Goal: Task Accomplishment & Management: Use online tool/utility

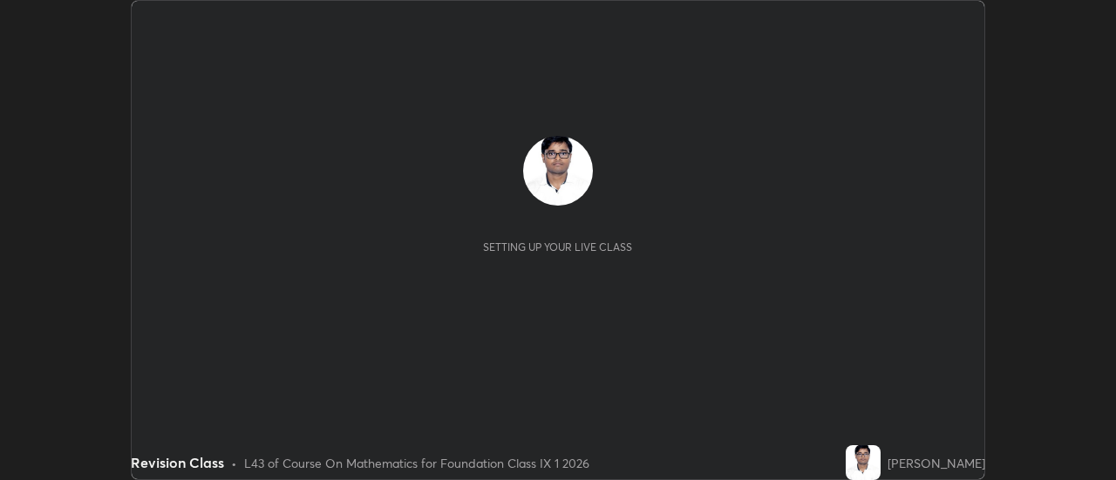
scroll to position [480, 1115]
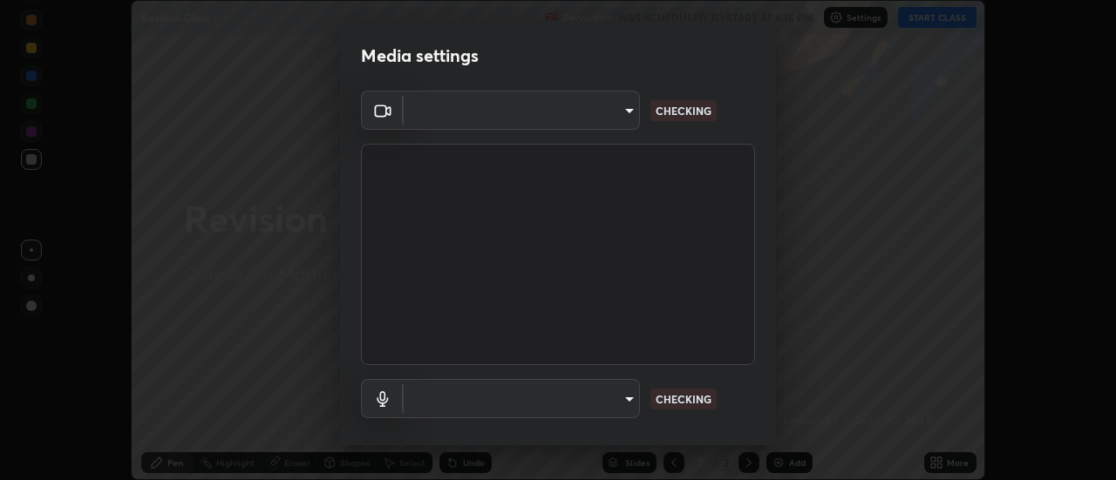
type input "4eebad9fb2b760257747d3faba0537f77ebfd590b97cb0ff6e10e17389be776b"
type input "default"
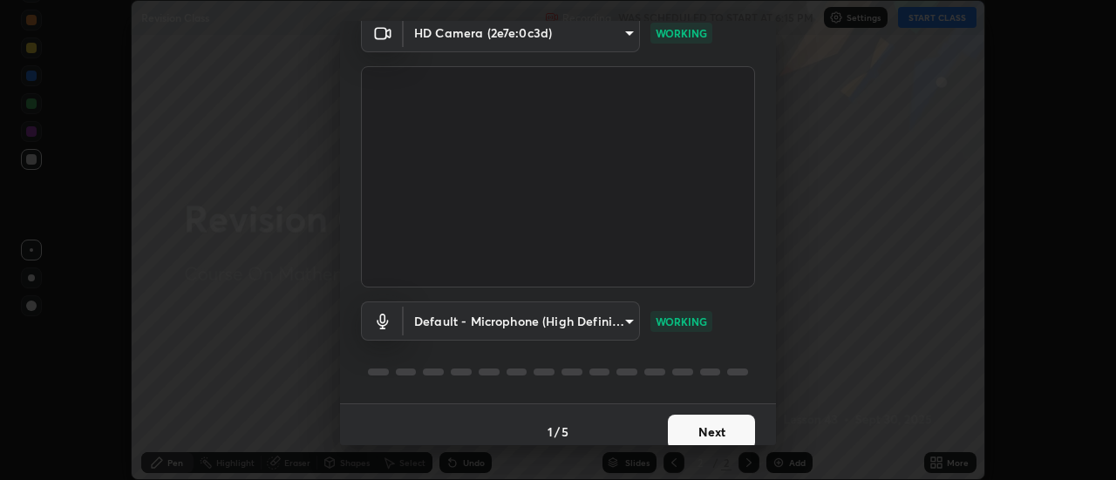
scroll to position [92, 0]
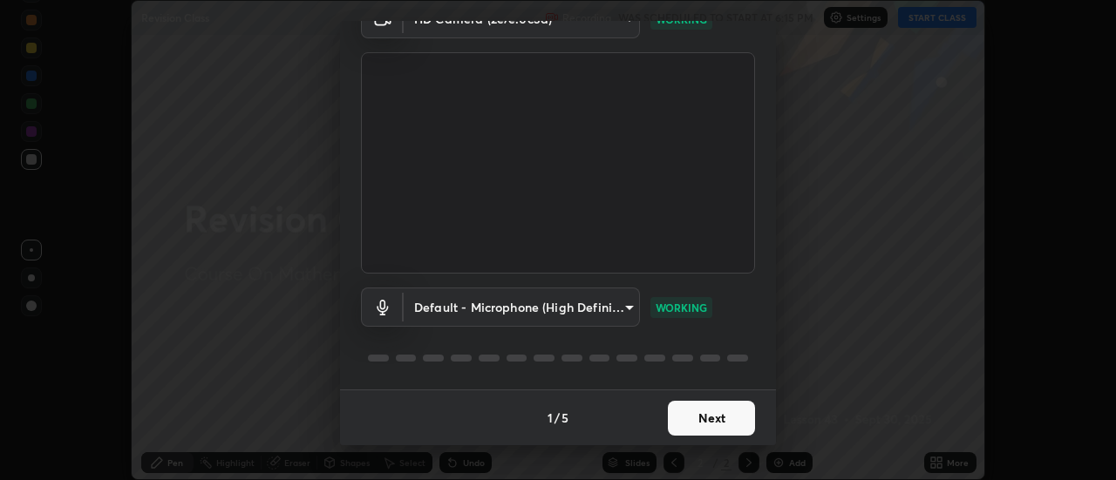
click at [685, 418] on button "Next" at bounding box center [711, 418] width 87 height 35
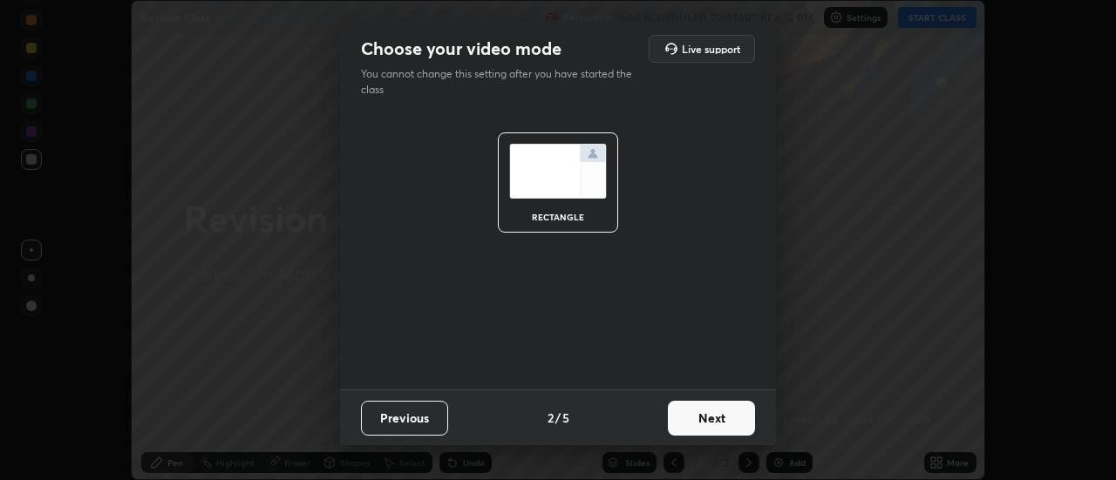
click at [693, 421] on button "Next" at bounding box center [711, 418] width 87 height 35
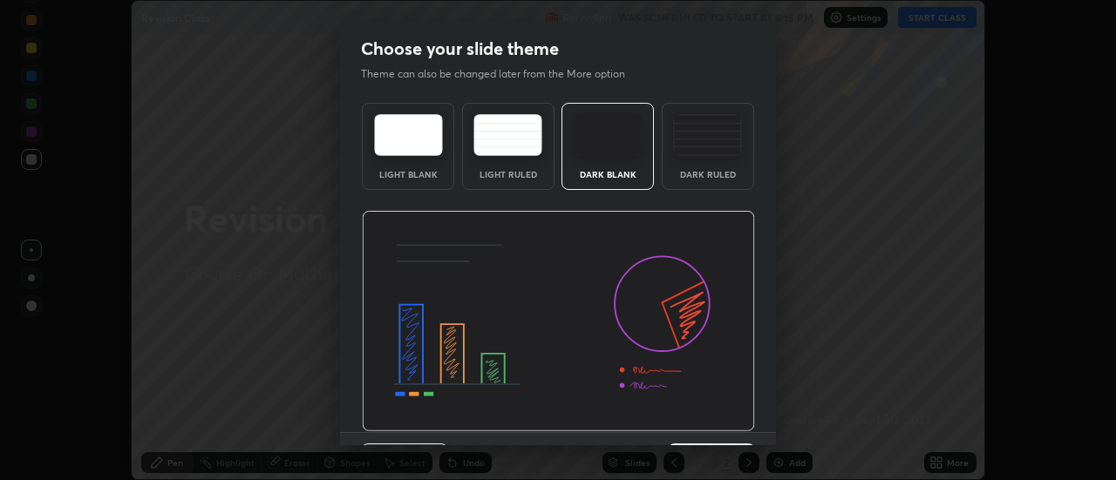
scroll to position [43, 0]
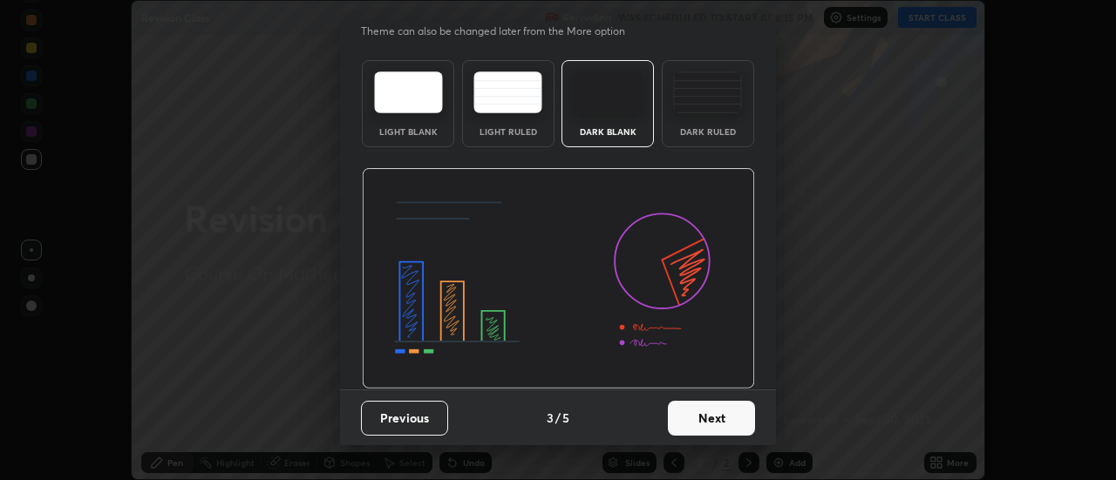
click at [706, 410] on button "Next" at bounding box center [711, 418] width 87 height 35
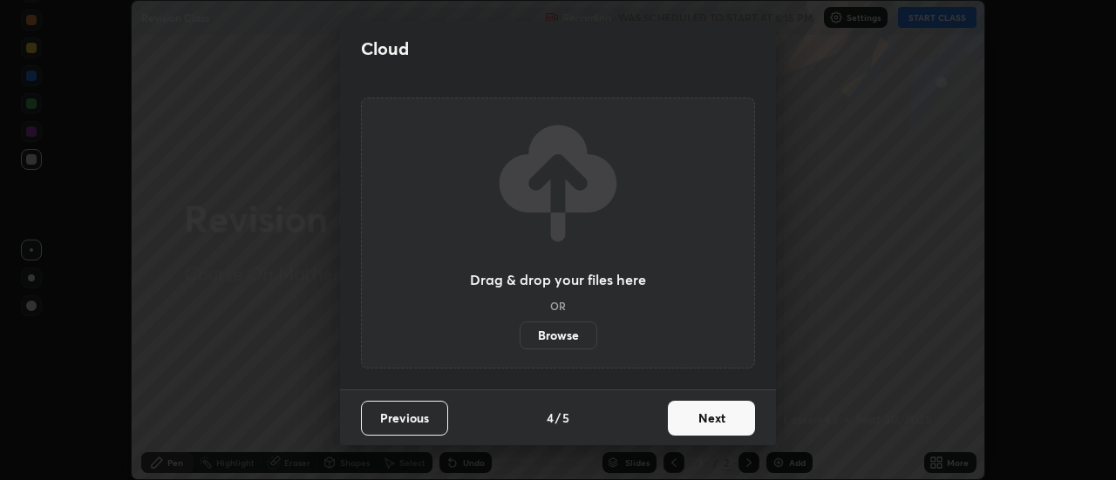
scroll to position [0, 0]
click at [709, 428] on button "Next" at bounding box center [711, 418] width 87 height 35
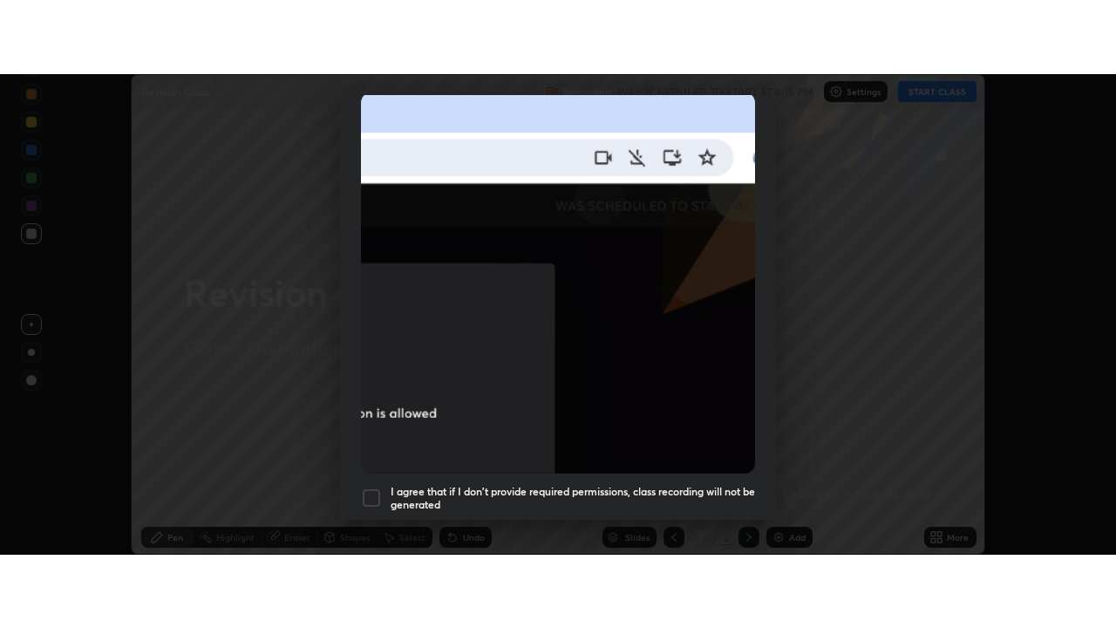
scroll to position [447, 0]
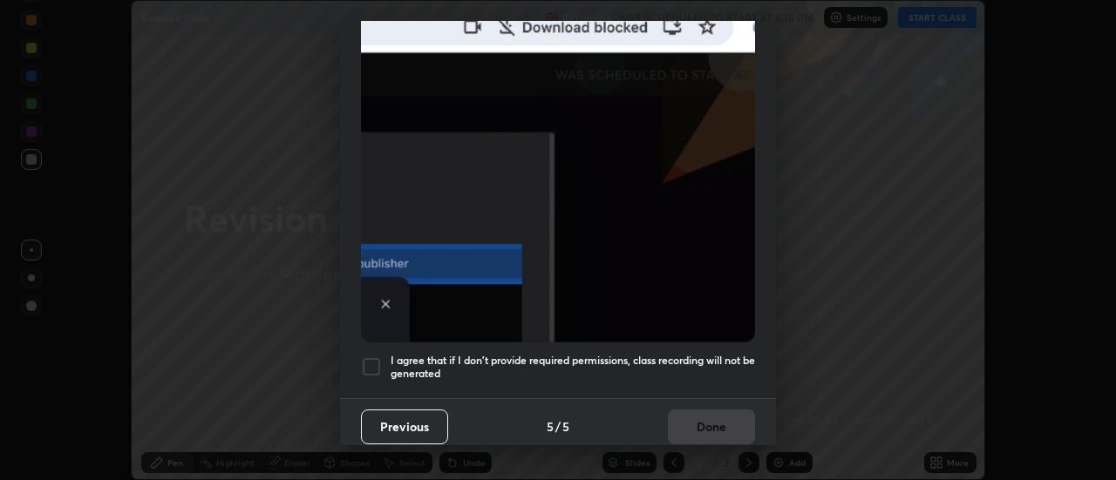
click at [477, 415] on div "Previous 5 / 5 Done" at bounding box center [558, 426] width 436 height 56
click at [520, 362] on h5 "I agree that if I don't provide required permissions, class recording will not …" at bounding box center [573, 367] width 364 height 27
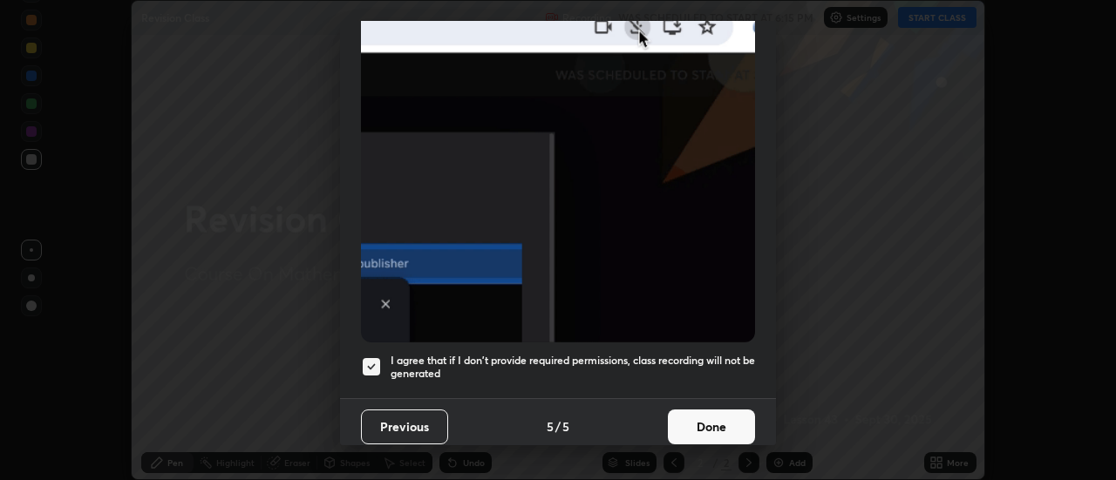
click at [690, 422] on button "Done" at bounding box center [711, 427] width 87 height 35
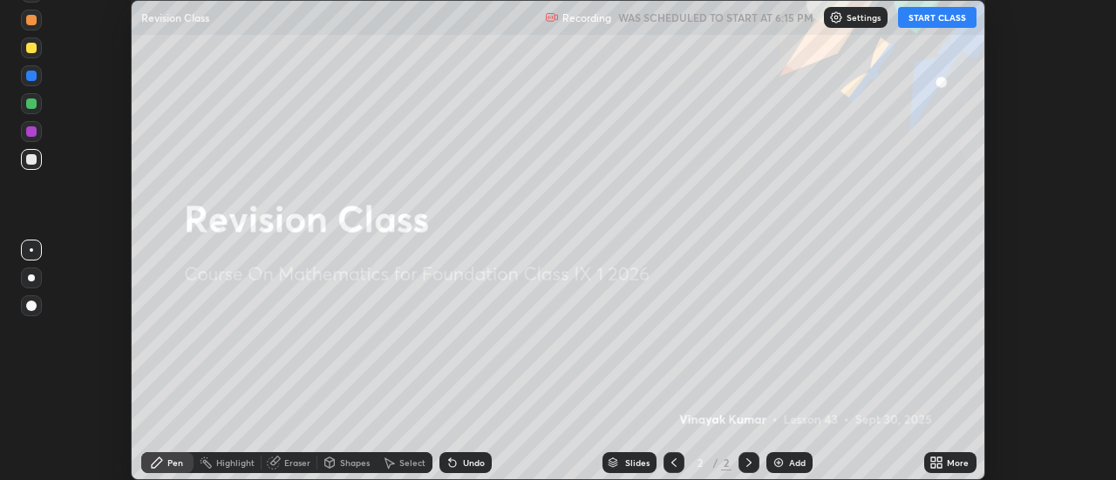
click at [935, 14] on button "START CLASS" at bounding box center [937, 17] width 78 height 21
click at [933, 459] on icon at bounding box center [933, 460] width 4 height 4
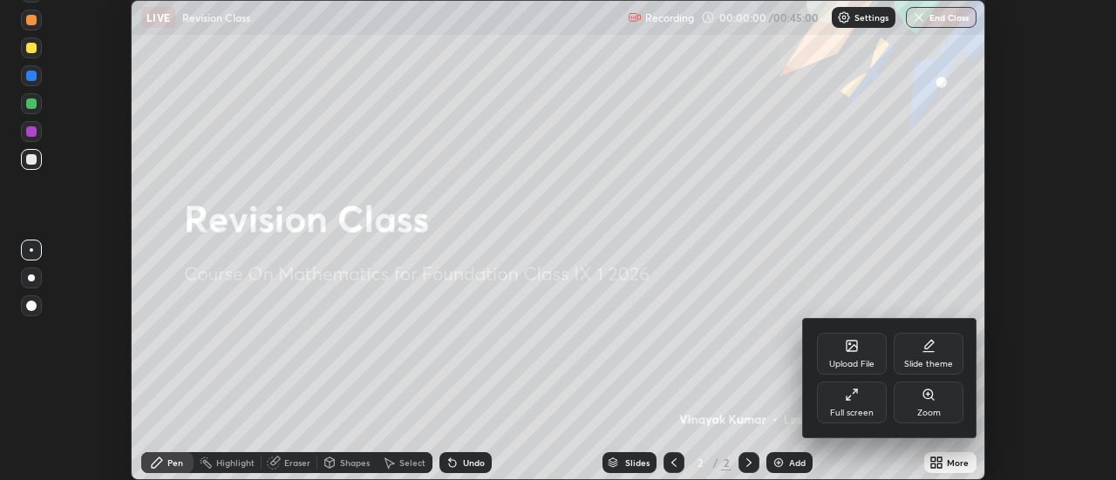
click at [846, 403] on div "Full screen" at bounding box center [852, 403] width 70 height 42
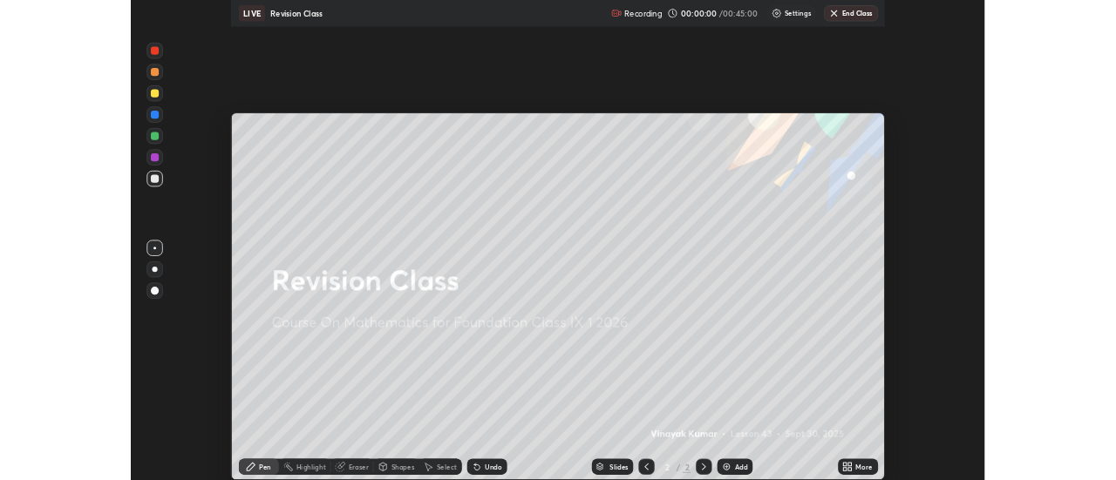
scroll to position [628, 1116]
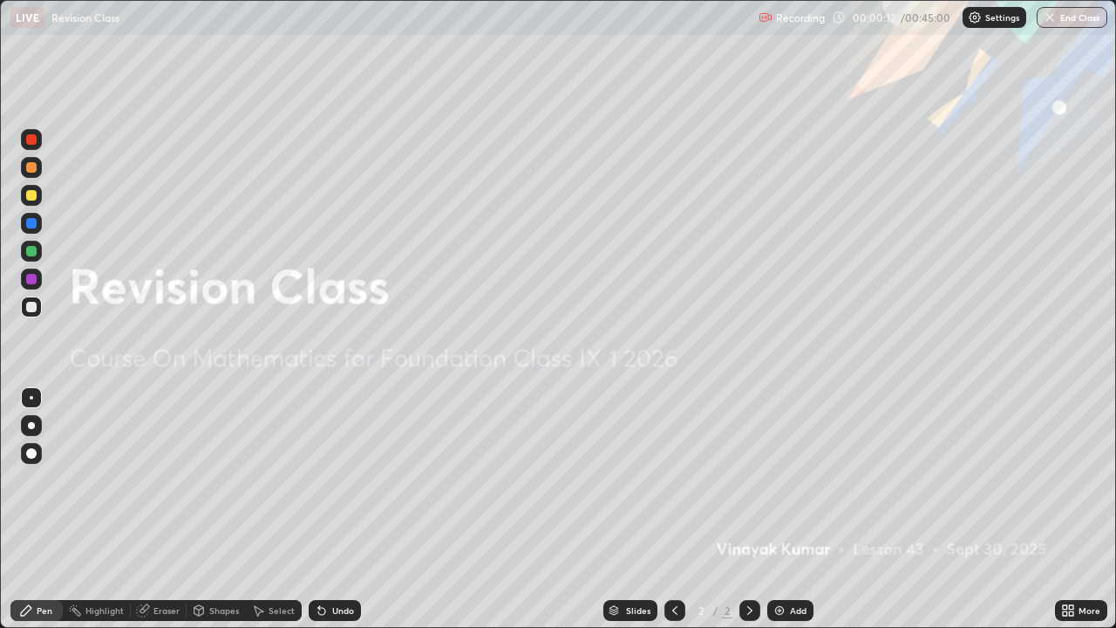
click at [790, 479] on div "Add" at bounding box center [798, 610] width 17 height 9
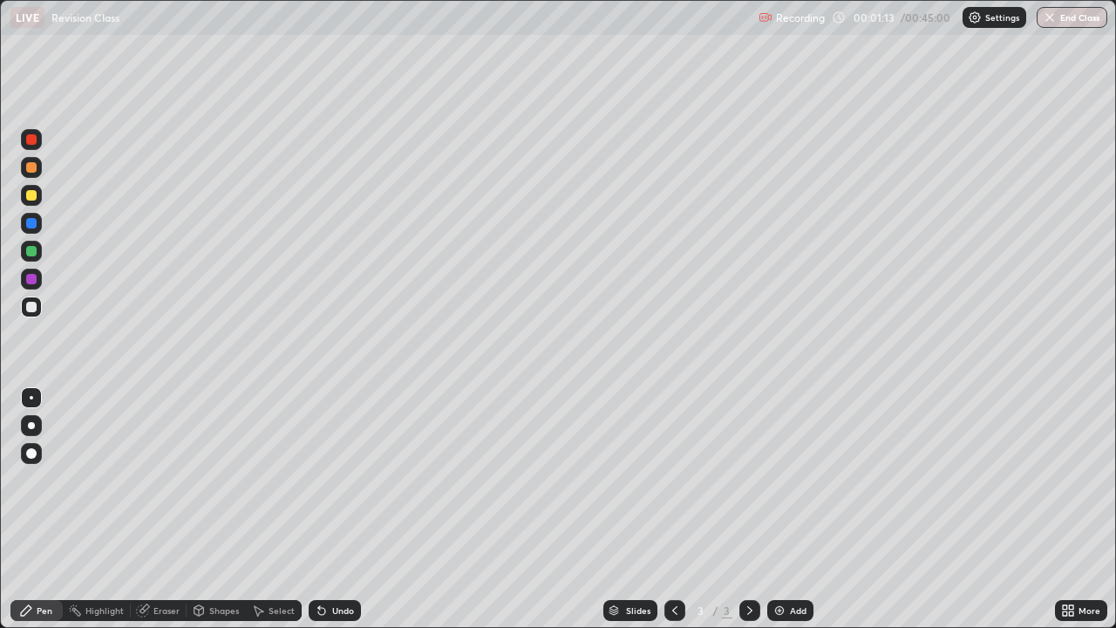
click at [335, 479] on div "Undo" at bounding box center [343, 610] width 22 height 9
click at [332, 479] on div "Undo" at bounding box center [335, 610] width 52 height 21
click at [163, 479] on div "Eraser" at bounding box center [166, 610] width 26 height 9
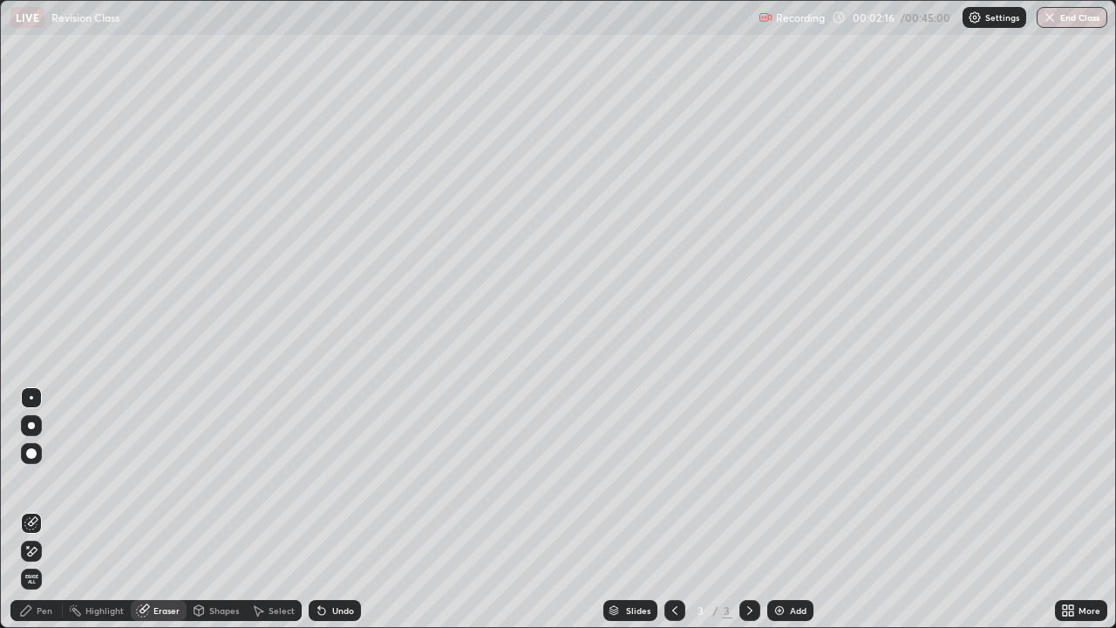
click at [39, 479] on div "Pen" at bounding box center [45, 610] width 16 height 9
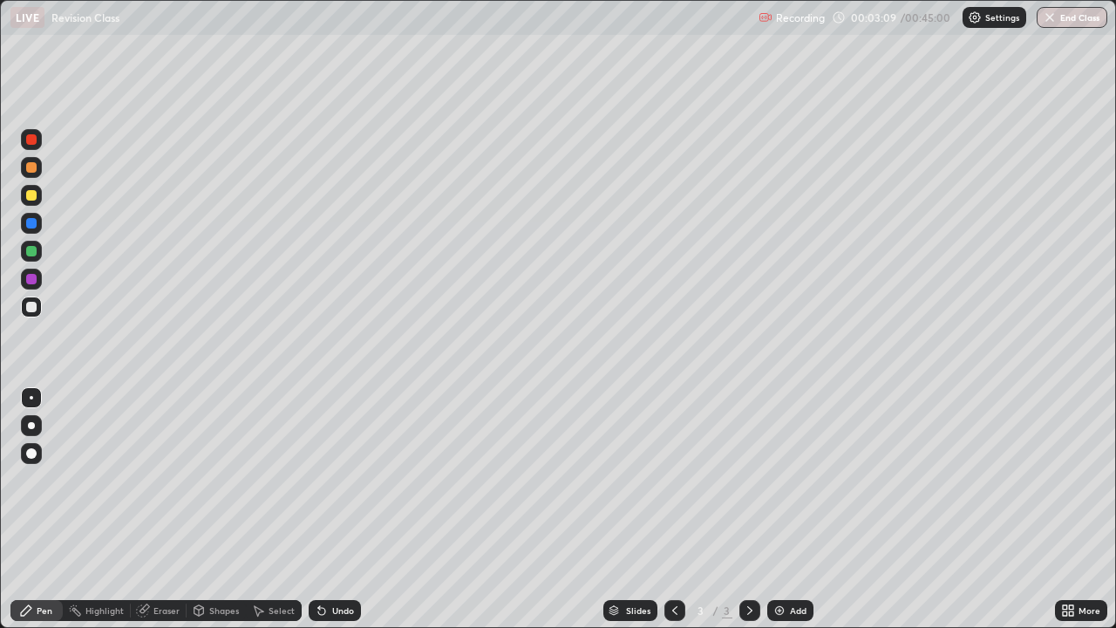
click at [149, 479] on div "Eraser" at bounding box center [159, 610] width 56 height 21
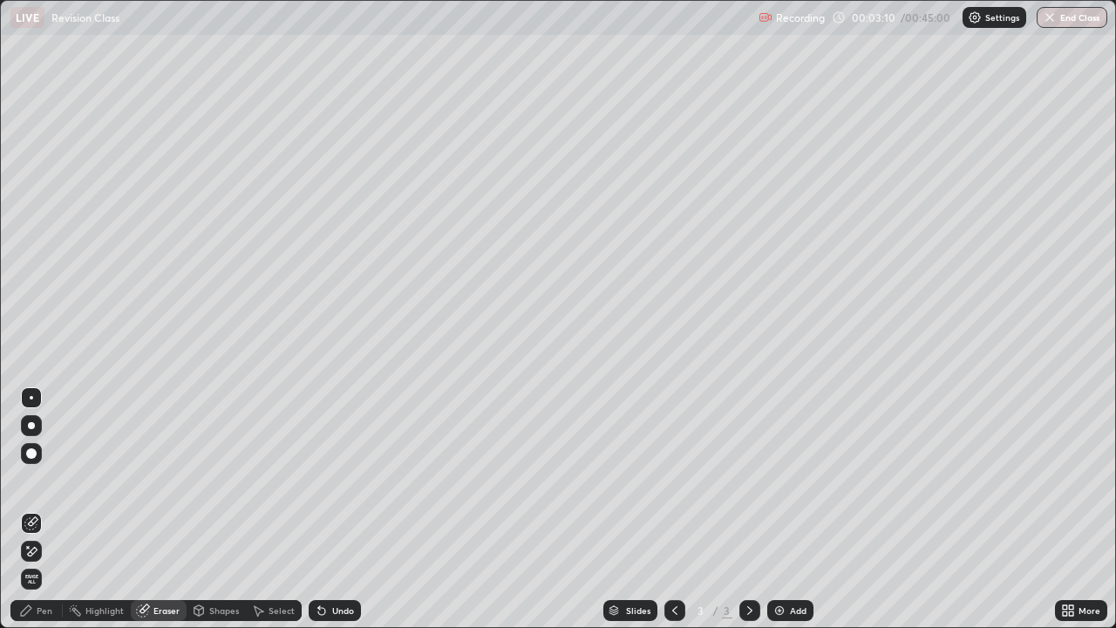
click at [32, 479] on icon at bounding box center [31, 551] width 14 height 15
click at [41, 479] on div "Pen" at bounding box center [45, 610] width 16 height 9
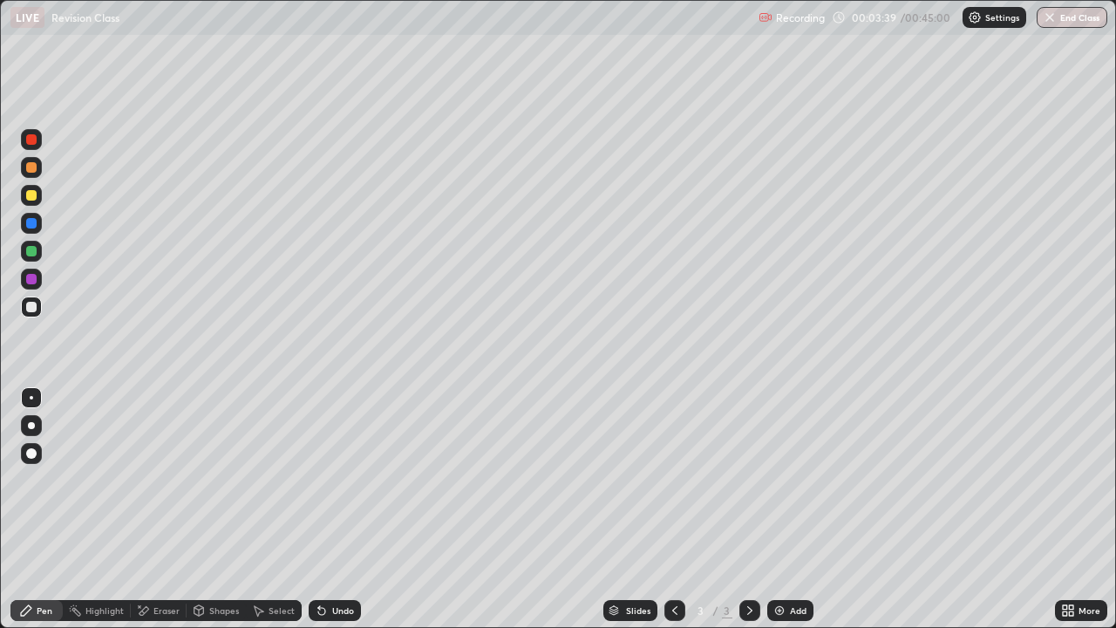
click at [172, 479] on div "Eraser" at bounding box center [166, 610] width 26 height 9
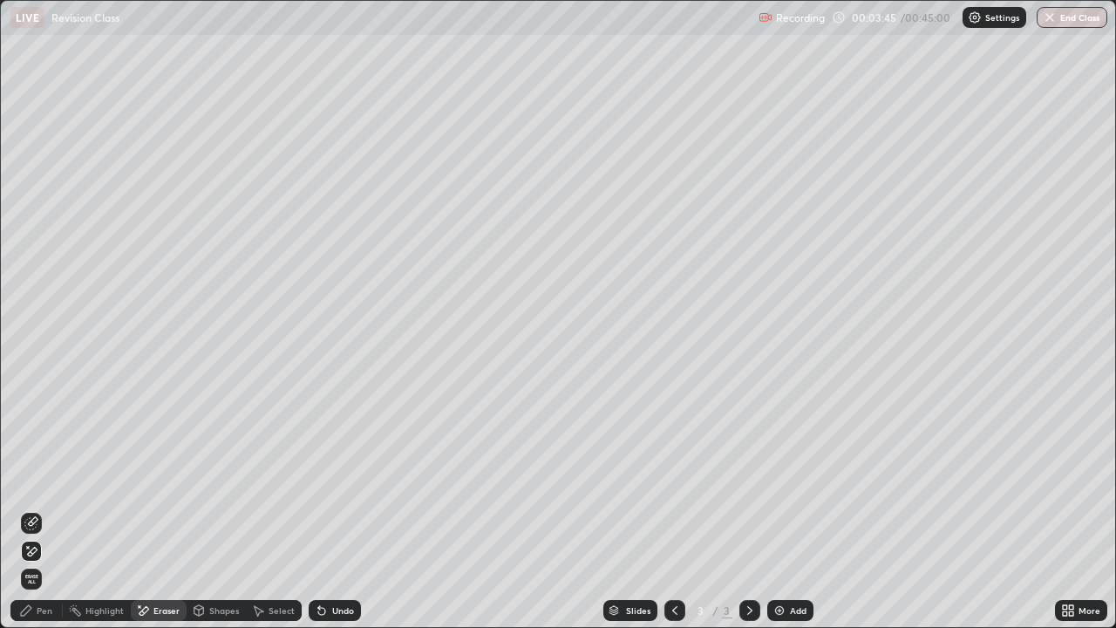
click at [37, 479] on div "Pen" at bounding box center [45, 610] width 16 height 9
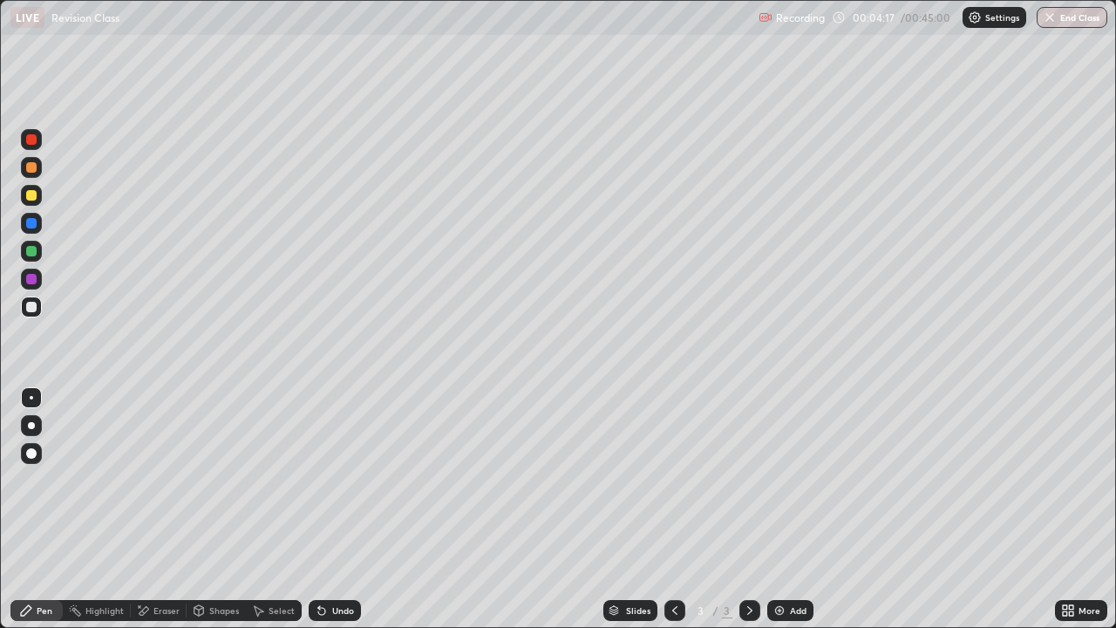
click at [157, 479] on div "Eraser" at bounding box center [166, 610] width 26 height 9
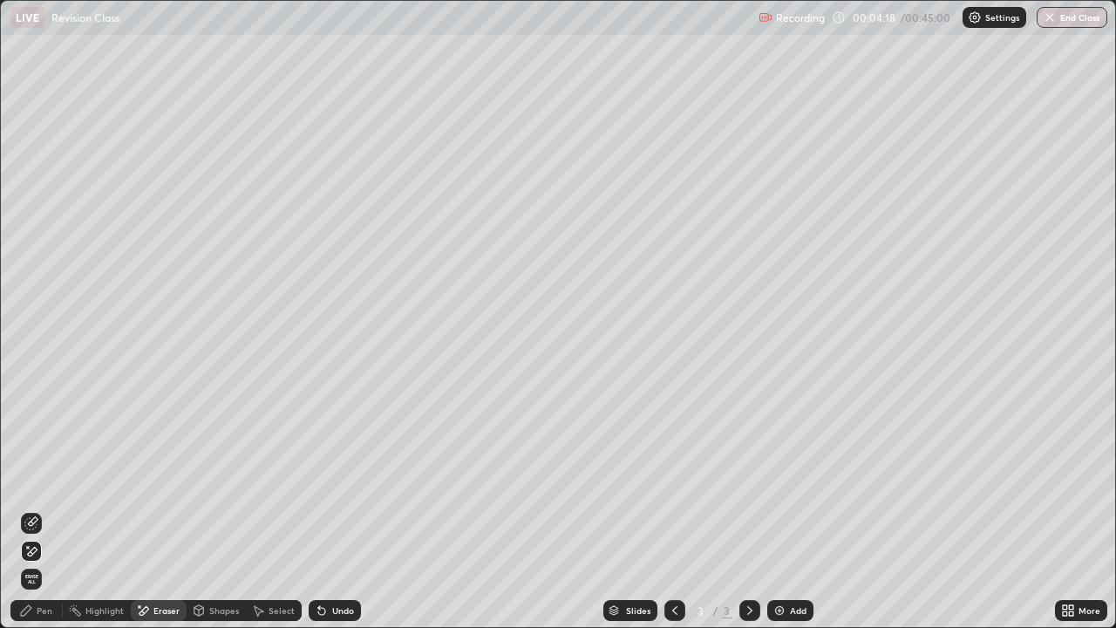
click at [31, 479] on icon at bounding box center [33, 521] width 10 height 9
click at [40, 479] on div "Pen" at bounding box center [36, 610] width 52 height 21
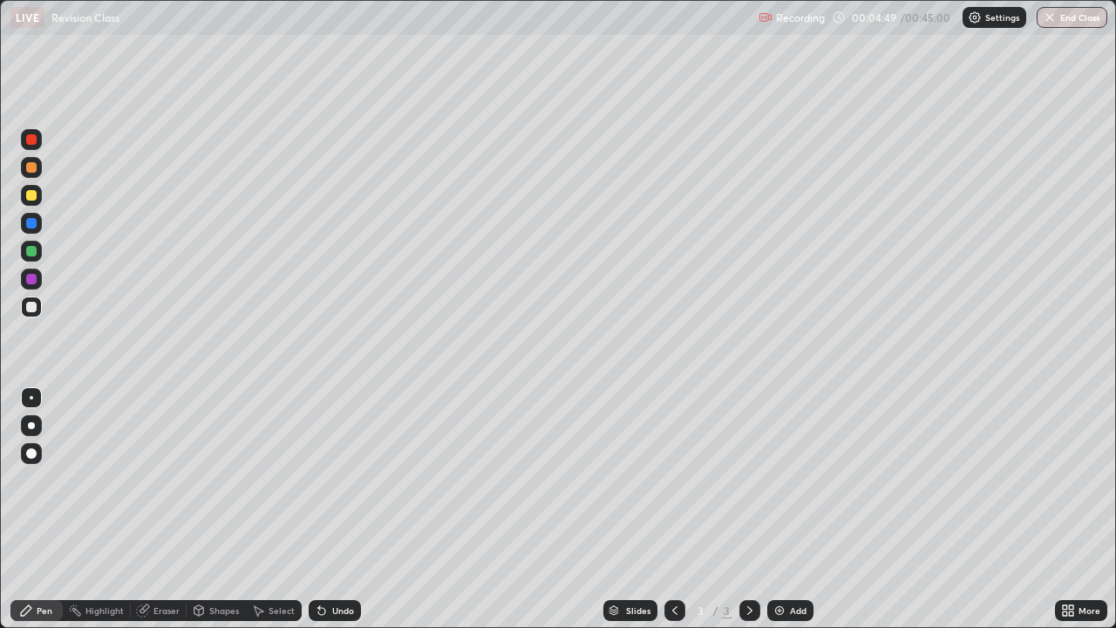
click at [35, 197] on div at bounding box center [31, 195] width 10 height 10
click at [790, 479] on div "Add" at bounding box center [798, 610] width 17 height 9
click at [164, 479] on div "Eraser" at bounding box center [166, 610] width 26 height 9
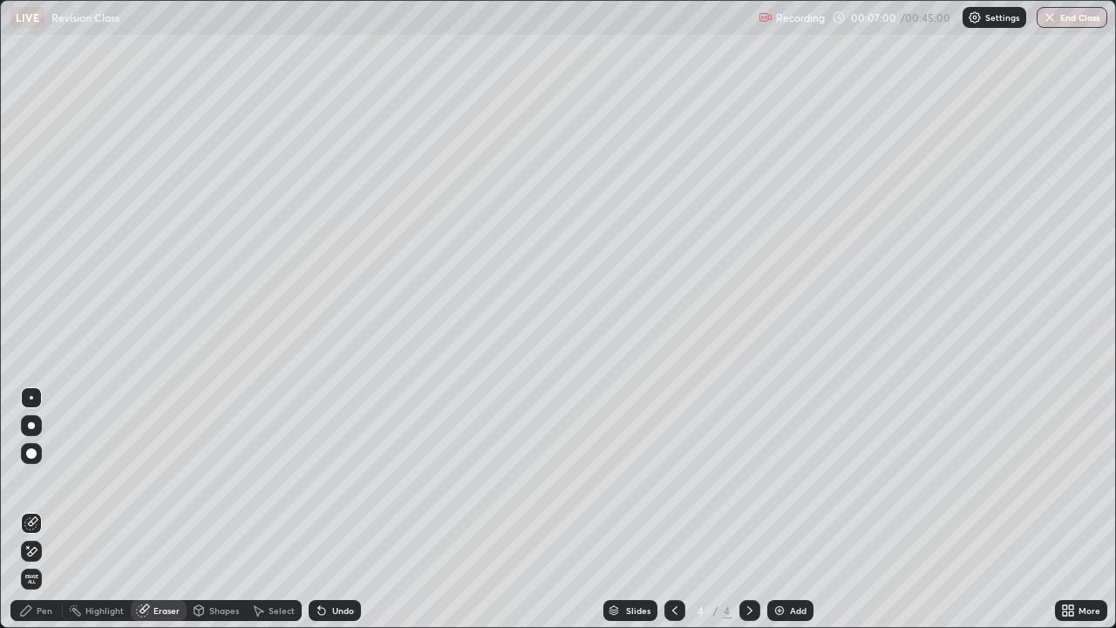
click at [32, 479] on div "Pen" at bounding box center [36, 610] width 52 height 21
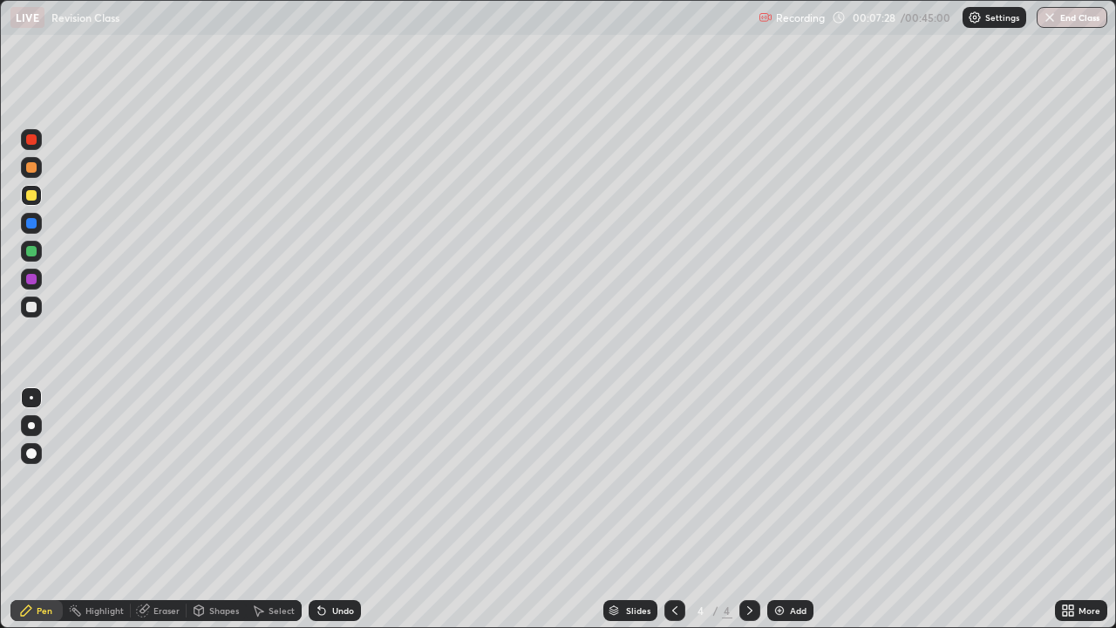
click at [168, 479] on div "Eraser" at bounding box center [166, 610] width 26 height 9
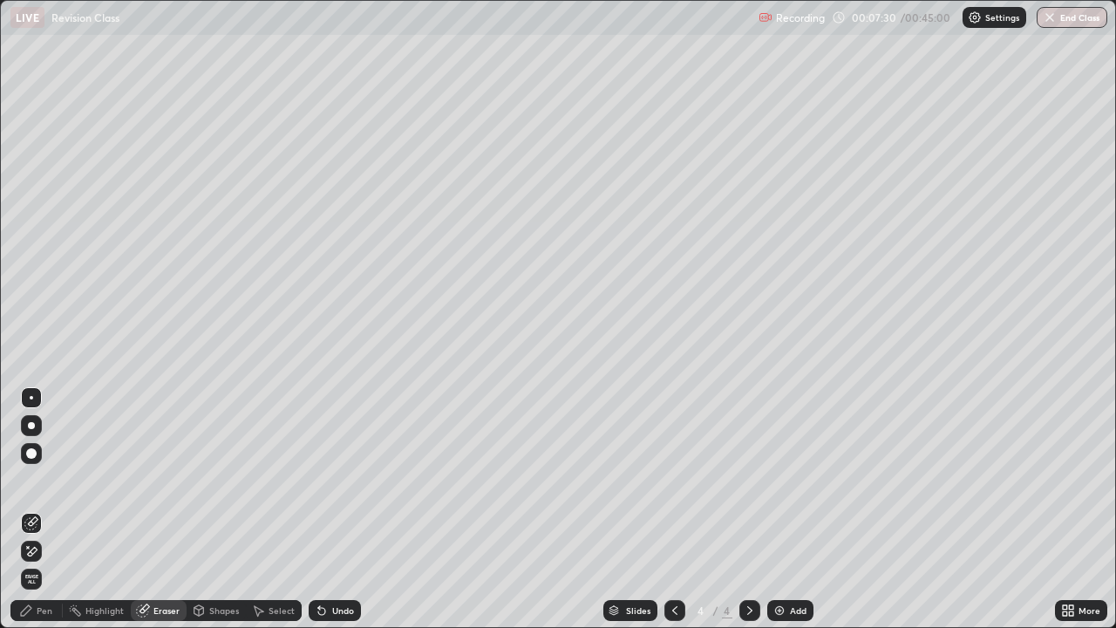
click at [44, 479] on div "Pen" at bounding box center [45, 610] width 16 height 9
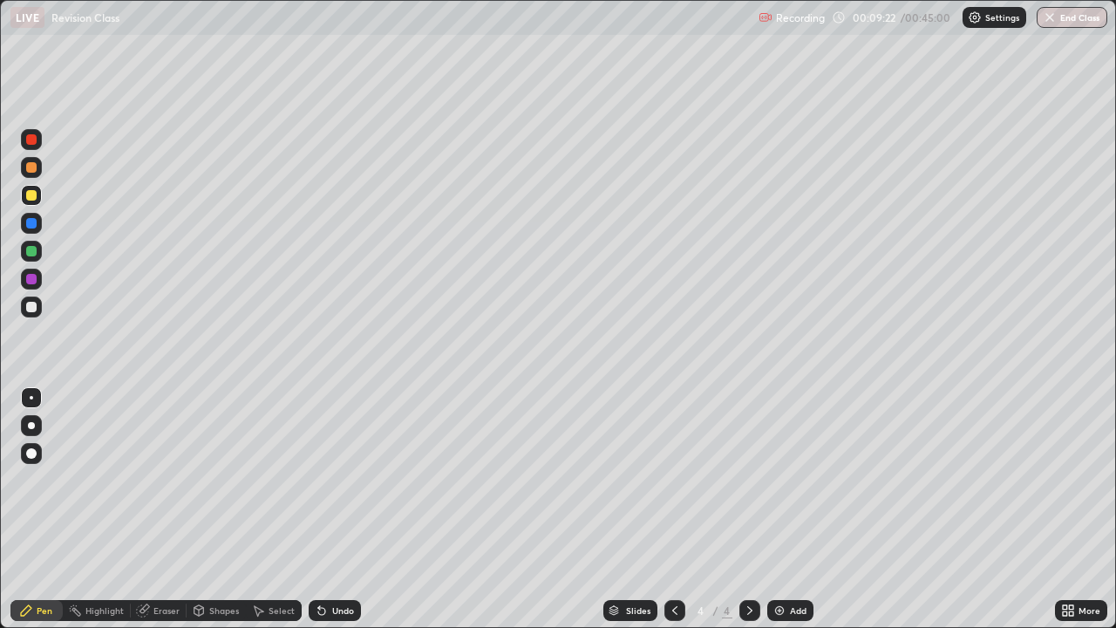
click at [785, 479] on div "Add" at bounding box center [790, 610] width 46 height 21
click at [163, 479] on div "Eraser" at bounding box center [159, 610] width 56 height 21
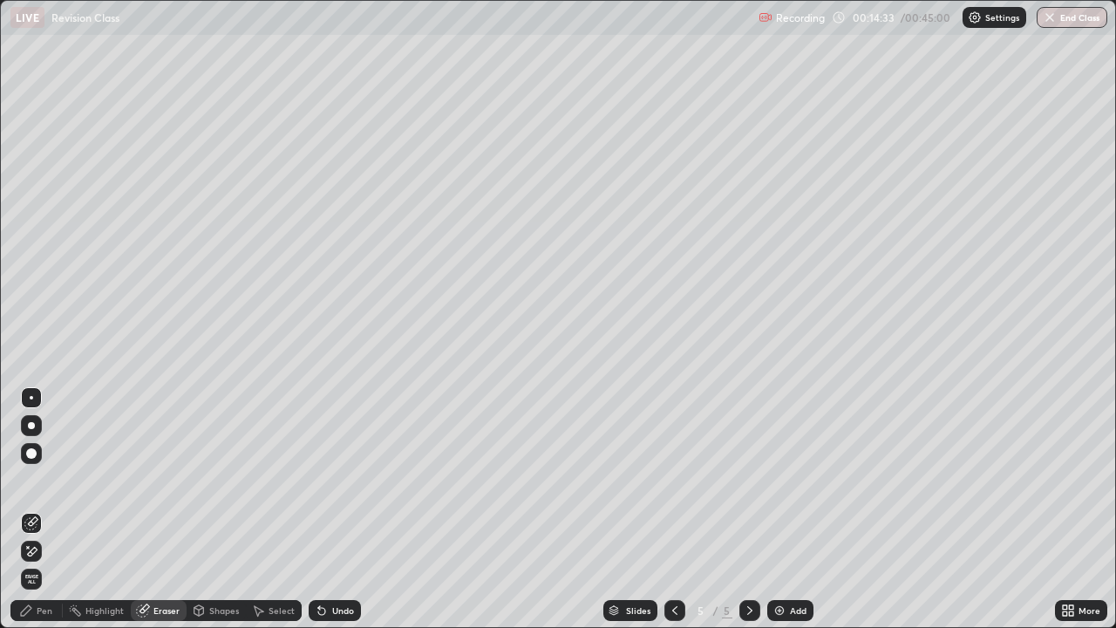
click at [31, 479] on icon at bounding box center [26, 610] width 14 height 14
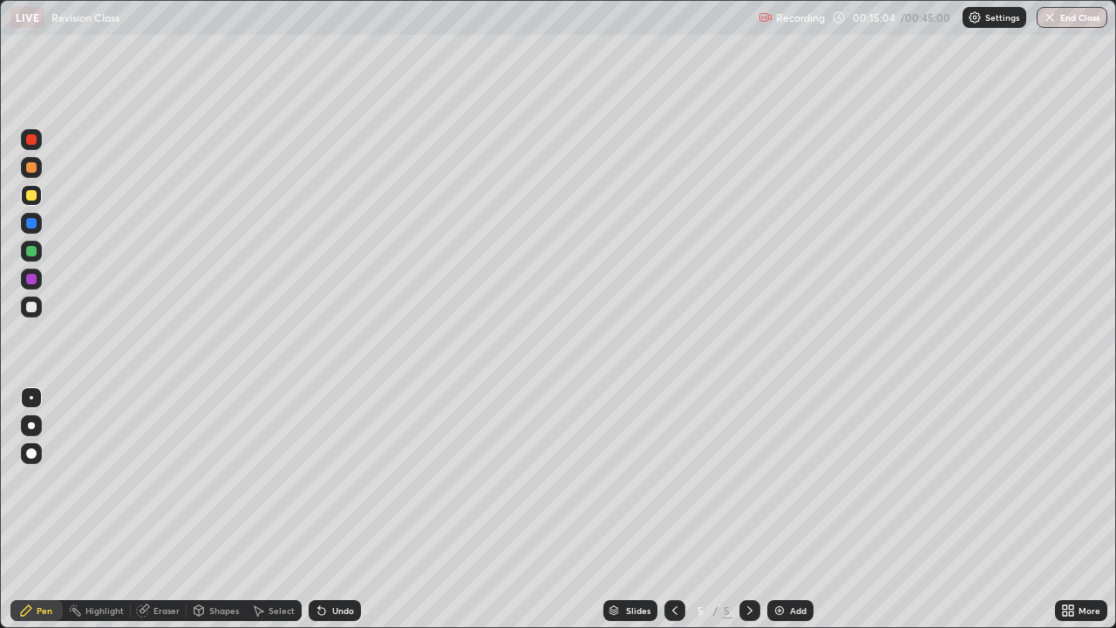
click at [332, 479] on div "Undo" at bounding box center [343, 610] width 22 height 9
click at [791, 479] on div "Add" at bounding box center [790, 610] width 46 height 21
click at [34, 254] on div at bounding box center [31, 251] width 10 height 10
click at [330, 479] on div "Undo" at bounding box center [335, 610] width 52 height 21
click at [337, 479] on div "Undo" at bounding box center [335, 610] width 52 height 21
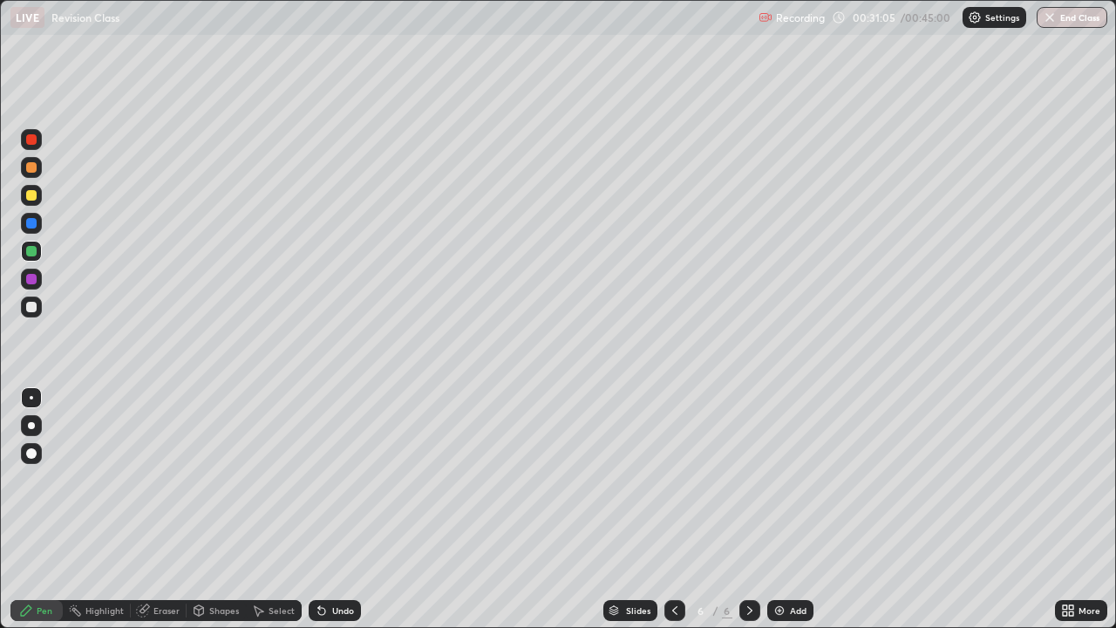
click at [340, 479] on div "Undo" at bounding box center [343, 610] width 22 height 9
click at [338, 479] on div "Undo" at bounding box center [343, 610] width 22 height 9
click at [32, 276] on div at bounding box center [31, 279] width 10 height 10
click at [791, 479] on div "Add" at bounding box center [798, 610] width 17 height 9
click at [790, 479] on div "Add" at bounding box center [798, 610] width 17 height 9
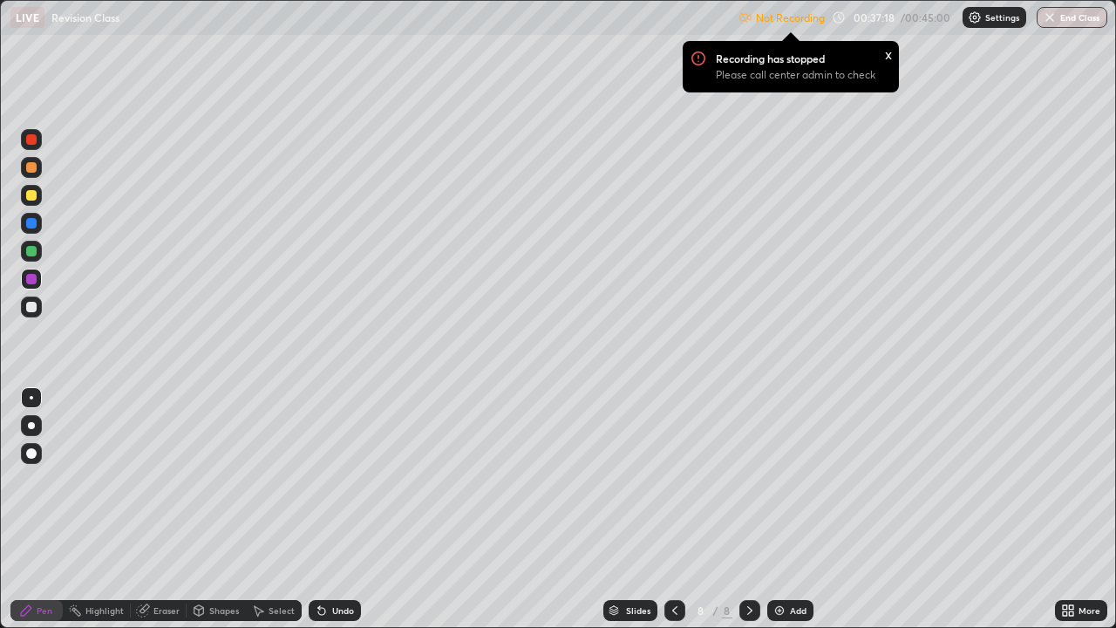
click at [982, 23] on div "Settings" at bounding box center [994, 17] width 64 height 21
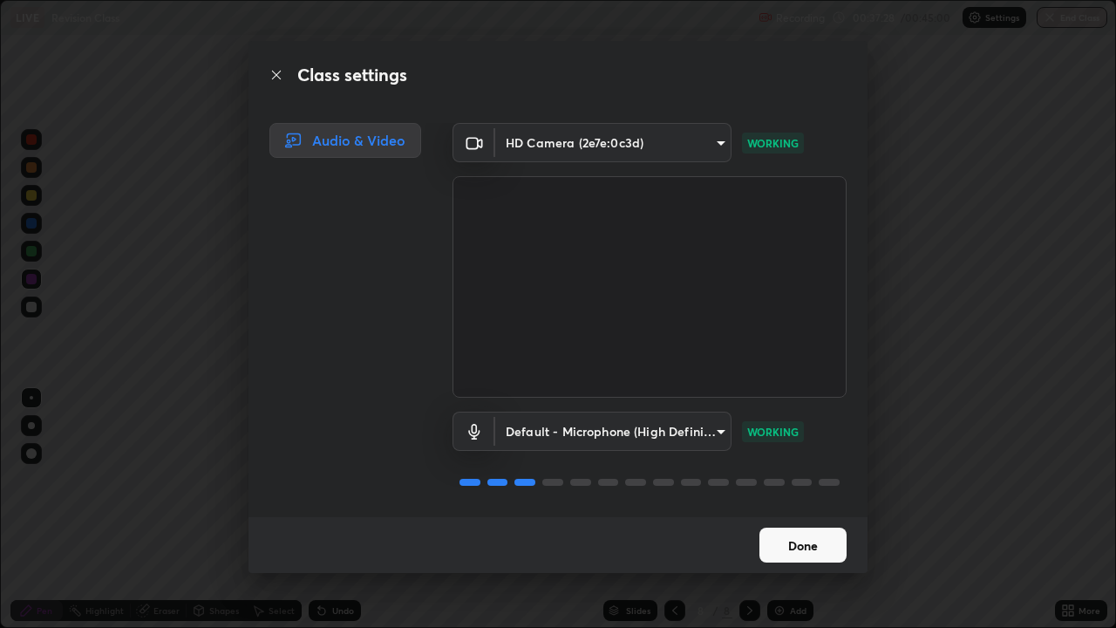
click at [806, 479] on button "Done" at bounding box center [802, 544] width 87 height 35
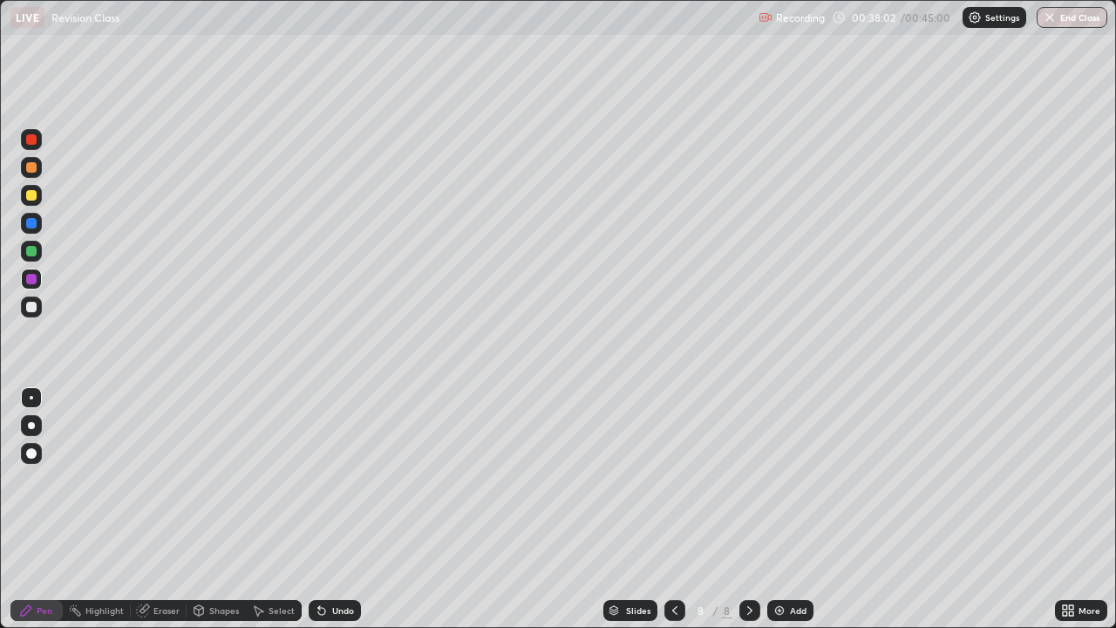
click at [784, 479] on img at bounding box center [779, 610] width 14 height 14
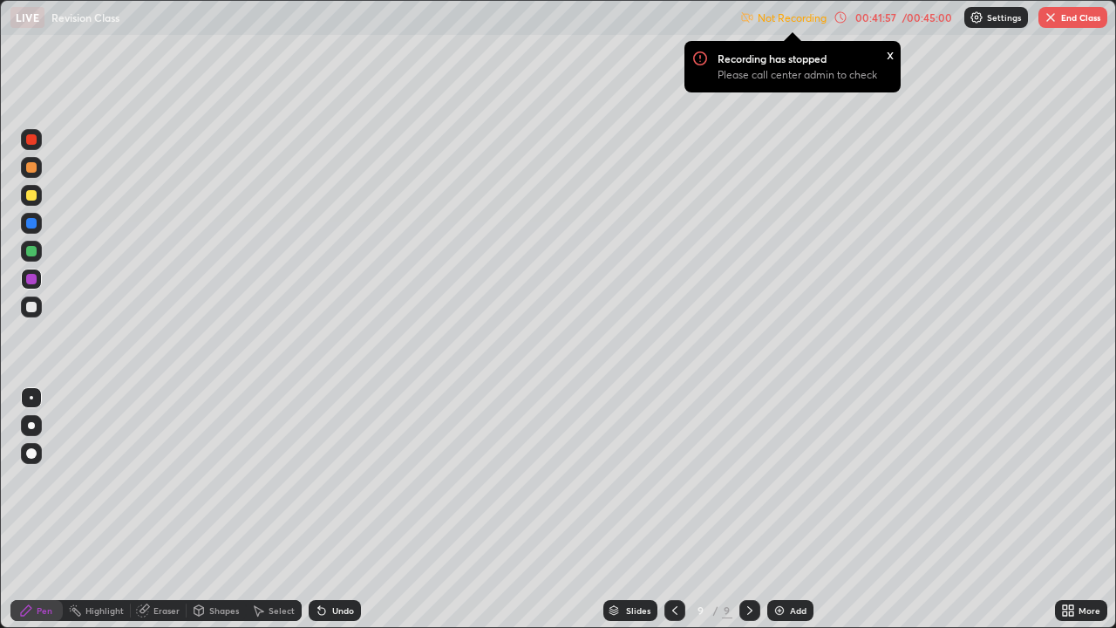
click at [1066, 26] on button "End Class" at bounding box center [1072, 17] width 69 height 21
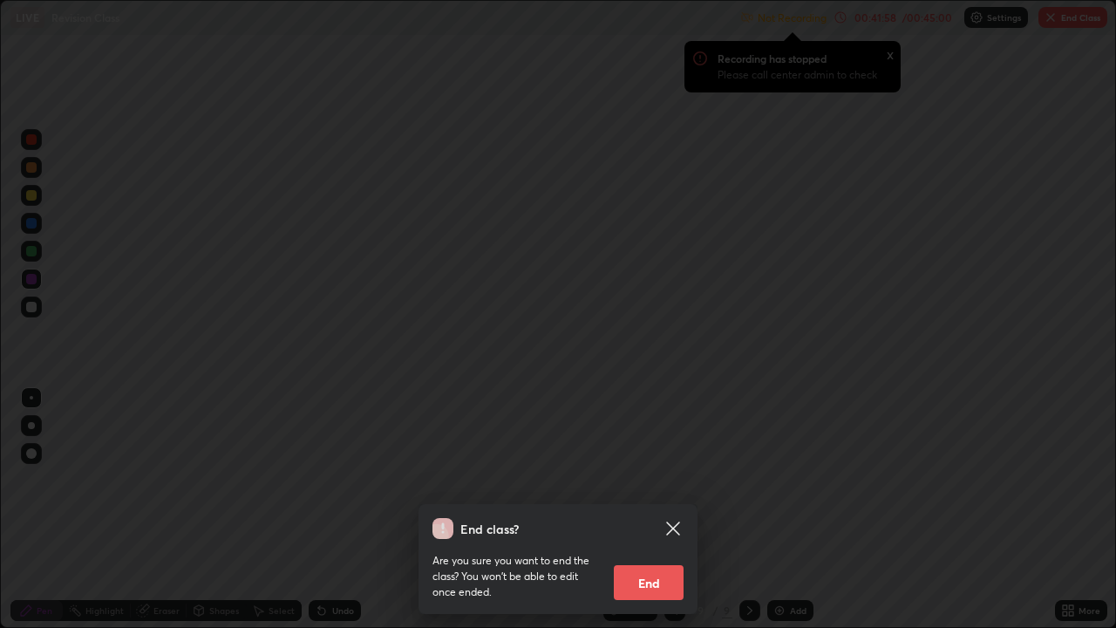
click at [651, 479] on button "End" at bounding box center [649, 582] width 70 height 35
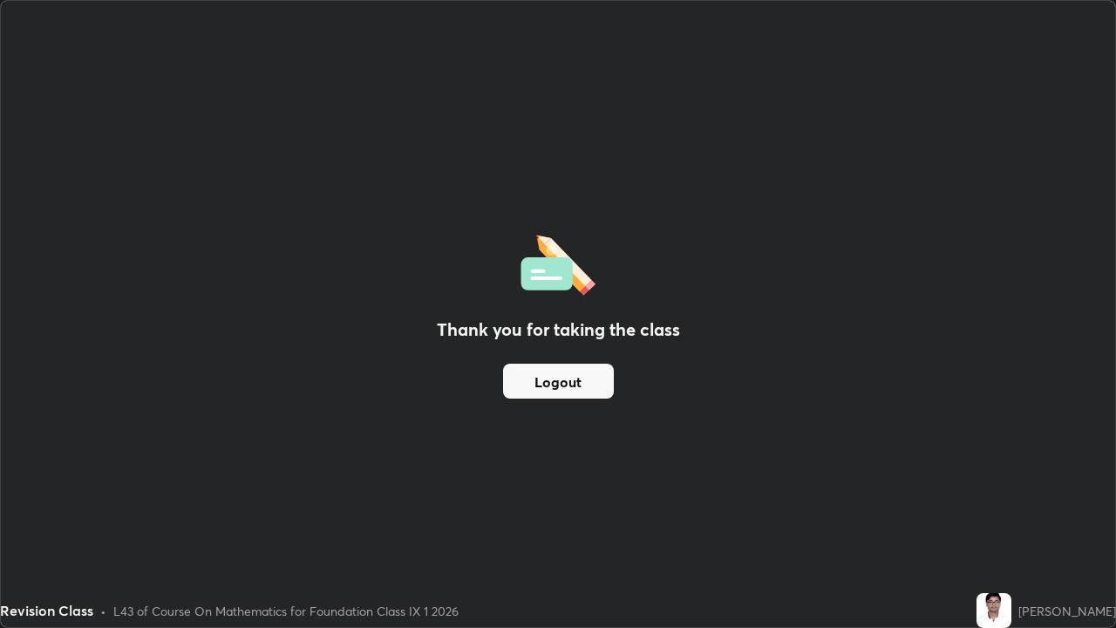
click at [558, 380] on button "Logout" at bounding box center [558, 381] width 111 height 35
click at [558, 384] on button "Logout" at bounding box center [558, 381] width 111 height 35
click at [563, 384] on button "Logout" at bounding box center [558, 381] width 111 height 35
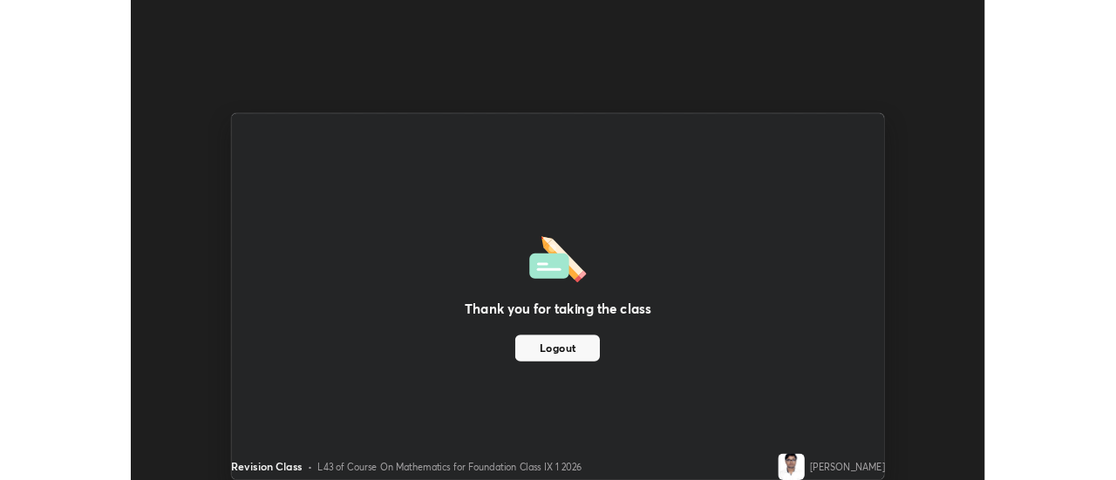
scroll to position [86698, 86063]
